Goal: Information Seeking & Learning: Learn about a topic

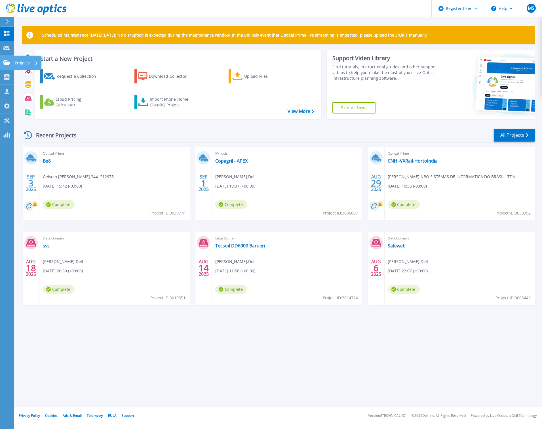
click at [7, 61] on icon at bounding box center [6, 62] width 7 height 5
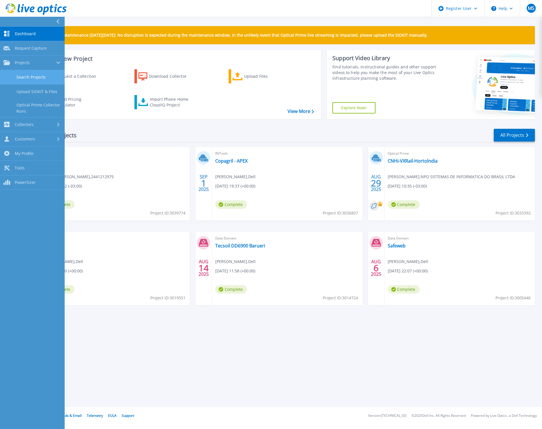
click at [36, 75] on link "Search Projects" at bounding box center [32, 77] width 65 height 14
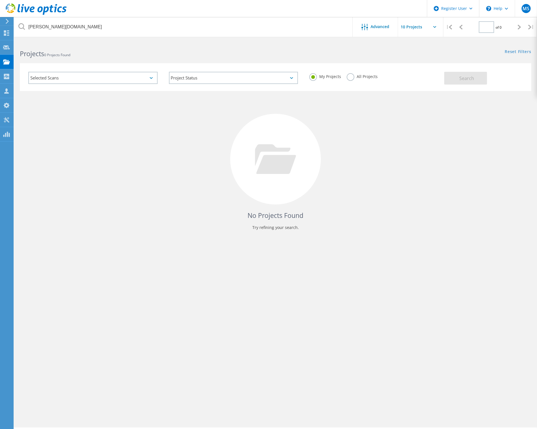
type input "1"
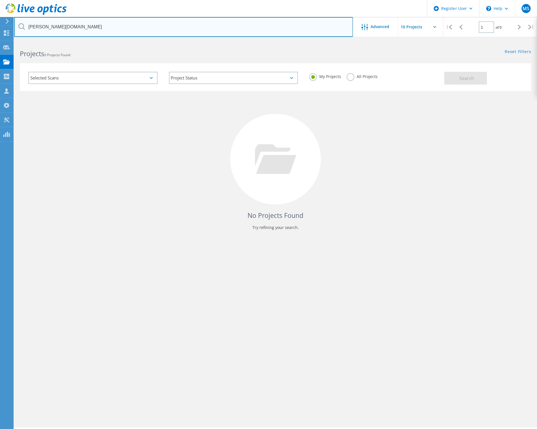
click at [52, 28] on input "[PERSON_NAME][DOMAIN_NAME]" at bounding box center [183, 27] width 339 height 20
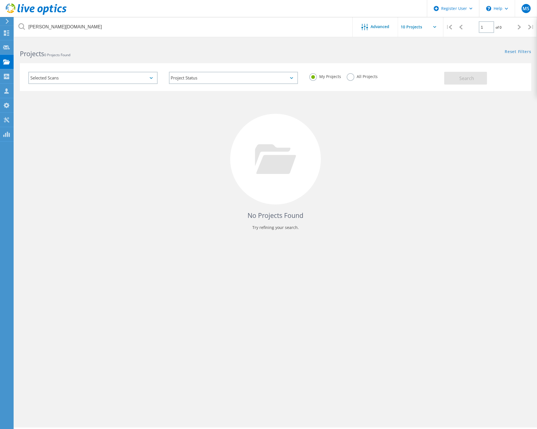
click at [351, 77] on label "All Projects" at bounding box center [362, 75] width 31 height 5
click at [0, 0] on input "All Projects" at bounding box center [0, 0] width 0 height 0
click at [475, 77] on button "Search" at bounding box center [465, 78] width 43 height 13
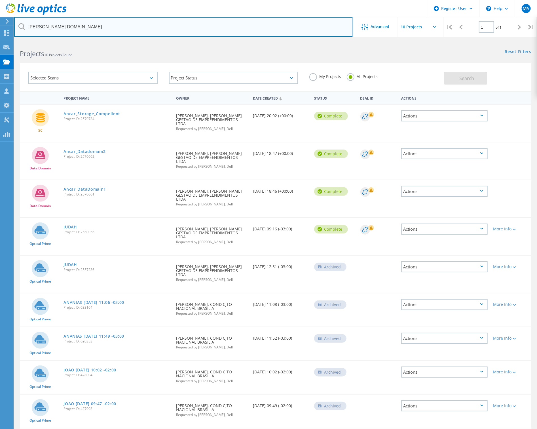
drag, startPoint x: 70, startPoint y: 28, endPoint x: 26, endPoint y: 27, distance: 44.0
click at [26, 27] on input "[PERSON_NAME][DOMAIN_NAME]" at bounding box center [183, 27] width 339 height 20
type input "3050273"
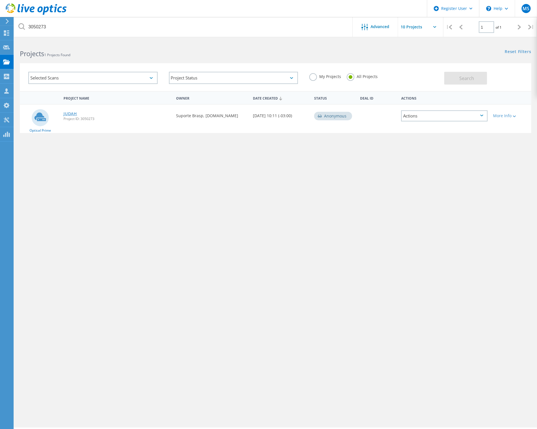
click at [72, 113] on link "JUDAH" at bounding box center [71, 114] width 14 height 4
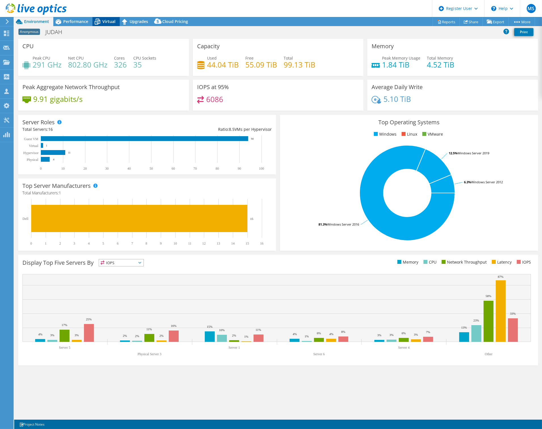
click at [107, 20] on span "Virtual" at bounding box center [108, 21] width 13 height 5
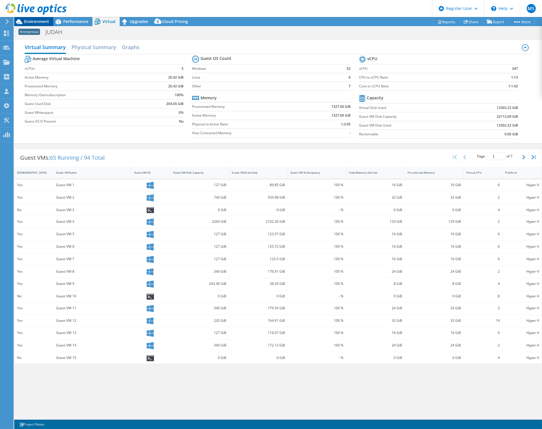
click at [36, 20] on span "Environment" at bounding box center [36, 21] width 25 height 5
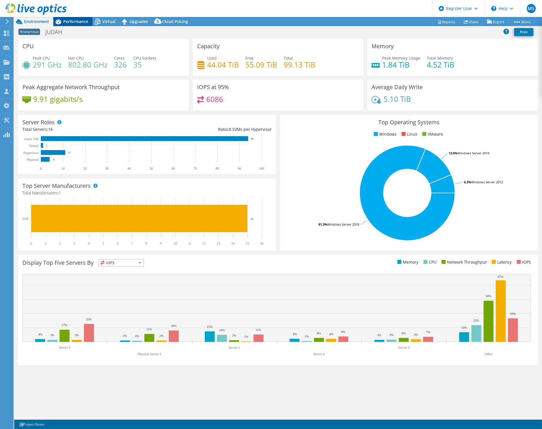
click at [74, 19] on span "Performance" at bounding box center [75, 21] width 25 height 5
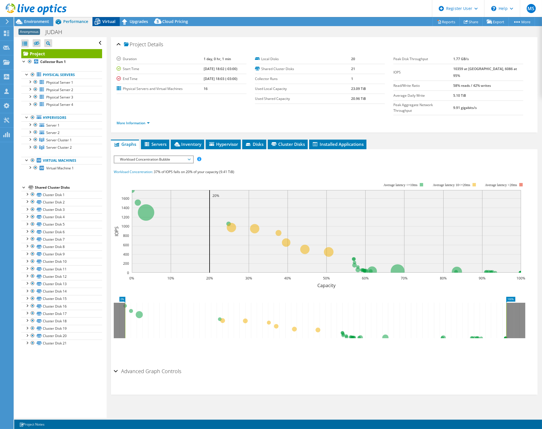
click at [104, 21] on span "Virtual" at bounding box center [108, 21] width 13 height 5
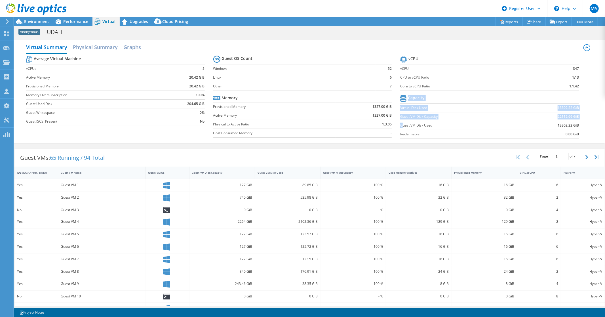
drag, startPoint x: 399, startPoint y: 127, endPoint x: 538, endPoint y: 121, distance: 139.7
click at [542, 127] on section "vCPU vCPU 347 CPU to vCPU Ratio 1:13 Core to vCPU Ratio 1:1.42 Capacity Virtual…" at bounding box center [493, 97] width 187 height 87
click at [499, 117] on label "Guest VM Disk Capacity" at bounding box center [458, 117] width 117 height 6
drag, startPoint x: 553, startPoint y: 126, endPoint x: 571, endPoint y: 127, distance: 17.9
click at [542, 126] on section "vCPU vCPU 347 CPU to vCPU Ratio 1:13 Core to vCPU Ratio 1:1.42 Capacity Virtual…" at bounding box center [493, 97] width 187 height 87
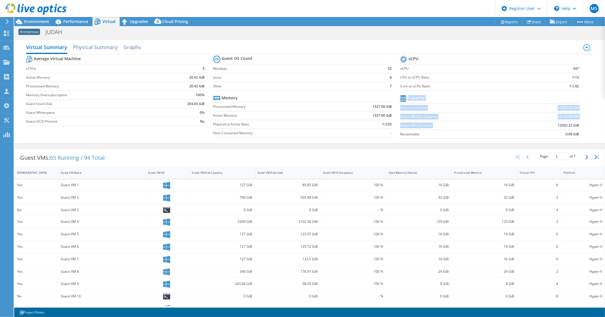
click at [542, 127] on b "13302.22 GiB" at bounding box center [568, 126] width 21 height 6
drag, startPoint x: 554, startPoint y: 125, endPoint x: 574, endPoint y: 125, distance: 19.9
click at [542, 125] on td "13302.22 GiB" at bounding box center [548, 125] width 62 height 9
